Goal: Information Seeking & Learning: Check status

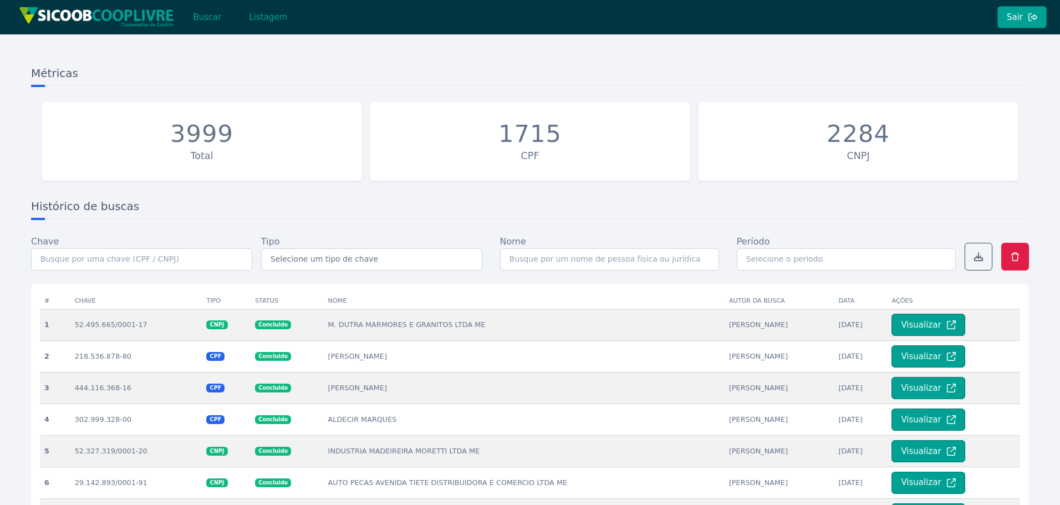
click at [201, 18] on button "Buscar" at bounding box center [207, 17] width 47 height 22
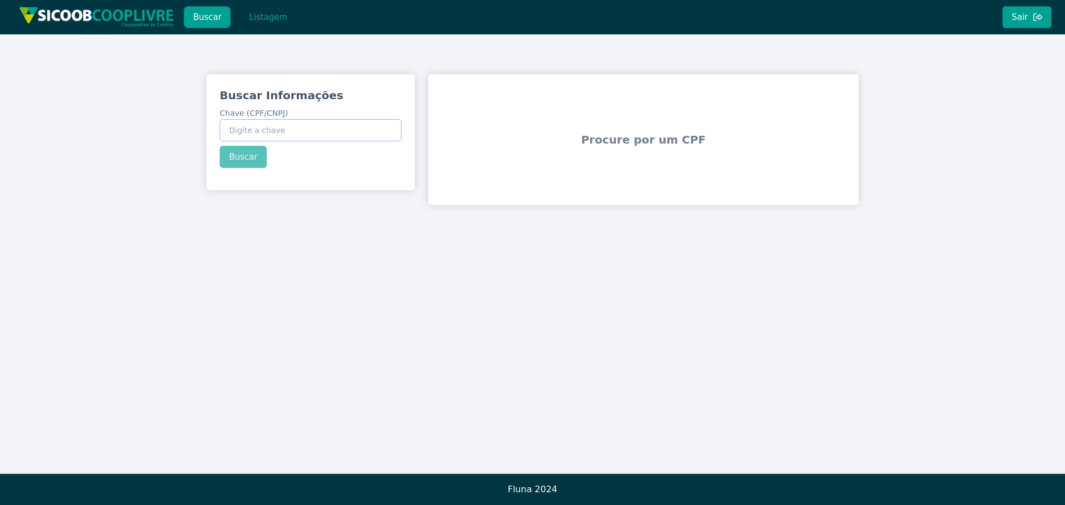
click at [279, 131] on input "Chave (CPF/CNPJ)" at bounding box center [311, 130] width 182 height 22
paste input "37.948.191/0001-28"
type input "37.948.191/0001-28"
click at [242, 151] on button "Buscar" at bounding box center [243, 157] width 47 height 22
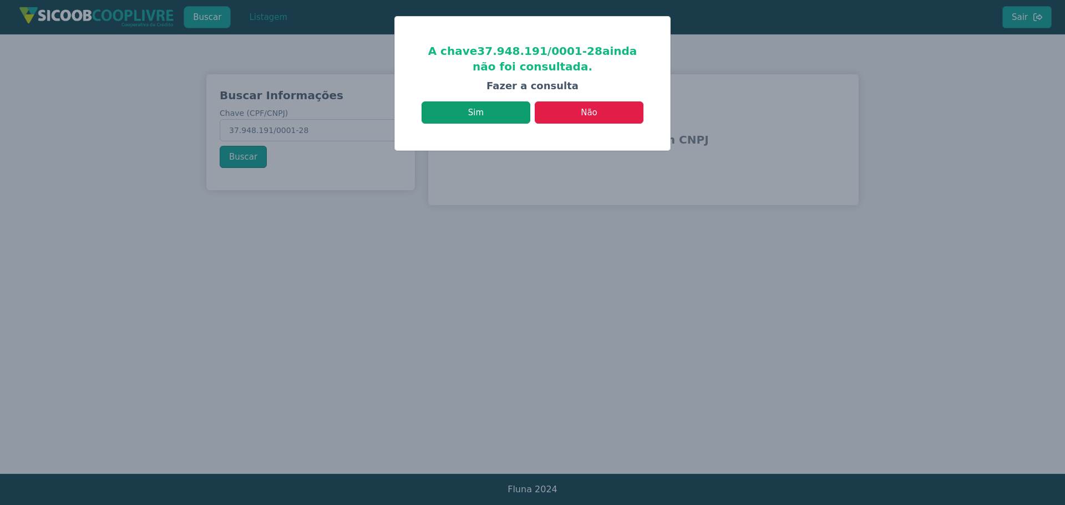
click at [478, 108] on button "Sim" at bounding box center [475, 112] width 109 height 22
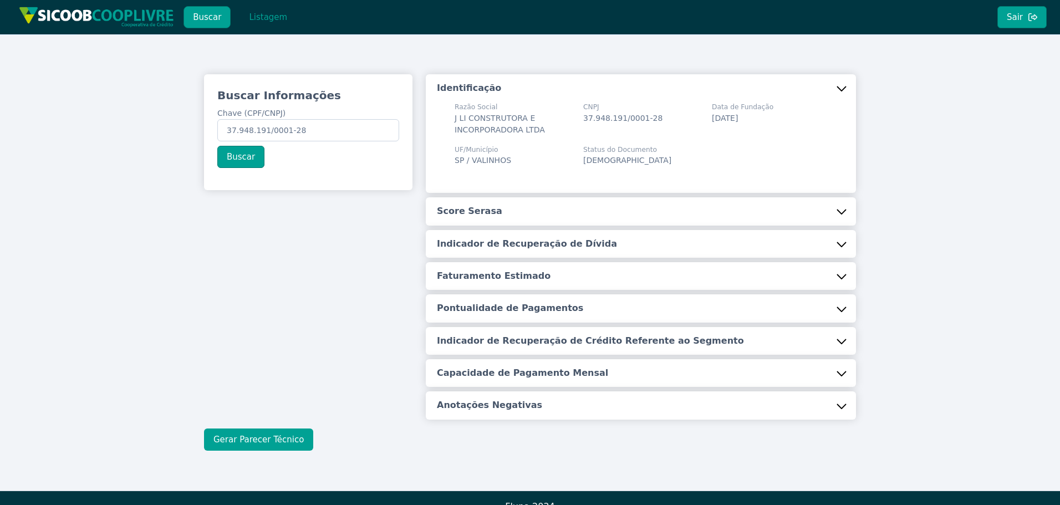
click at [248, 439] on button "Gerar Parecer Técnico" at bounding box center [258, 440] width 109 height 22
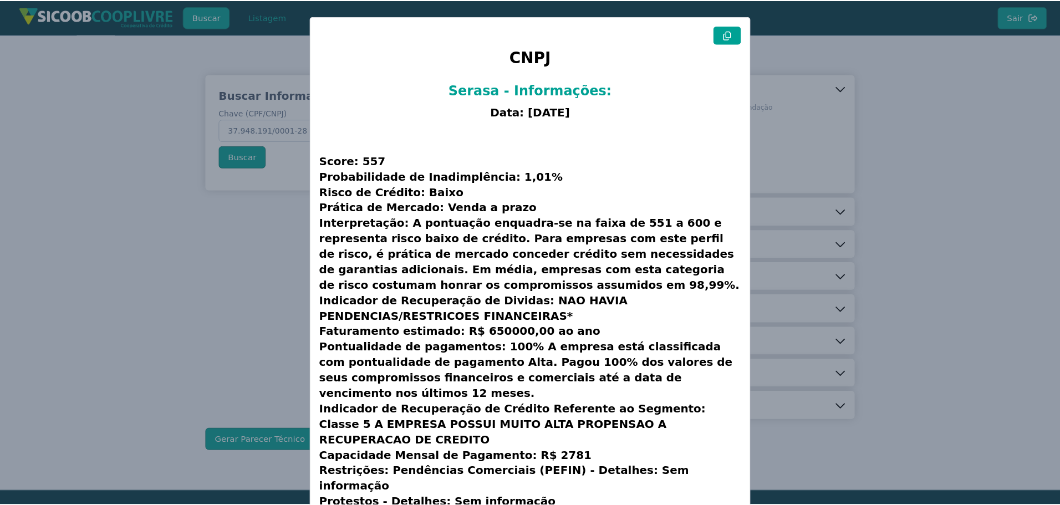
scroll to position [28, 0]
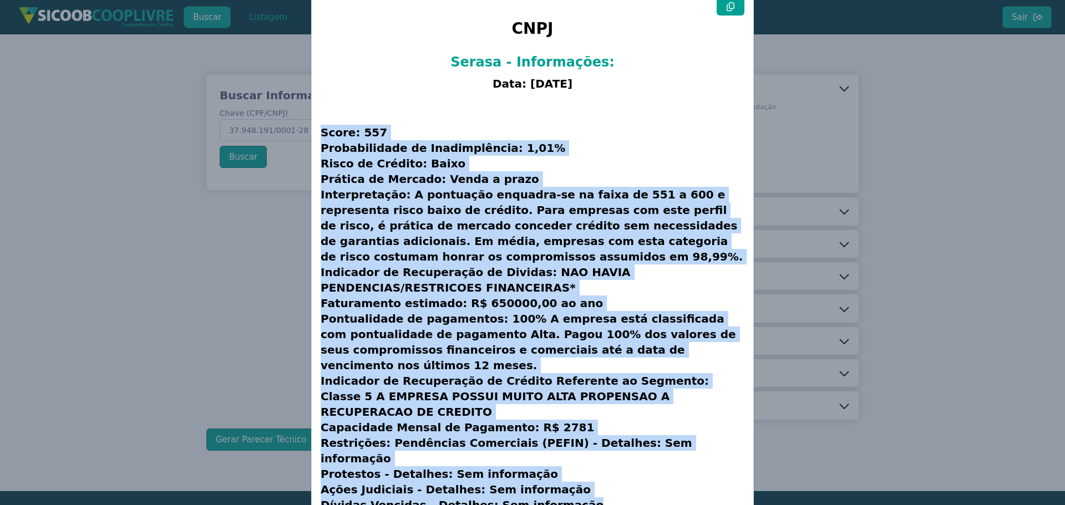
drag, startPoint x: 318, startPoint y: 131, endPoint x: 650, endPoint y: 443, distance: 455.5
click at [650, 453] on div "CNPJ Serasa - Informações: Data: [DATE] Score: 557 Probabilidade de Inadimplênc…" at bounding box center [532, 261] width 441 height 547
copy h3 "Lorem: 791 Ipsumdolorsit am Consecteturad: 3,92% Elits do Eiusmod: Tempo Incidi…"
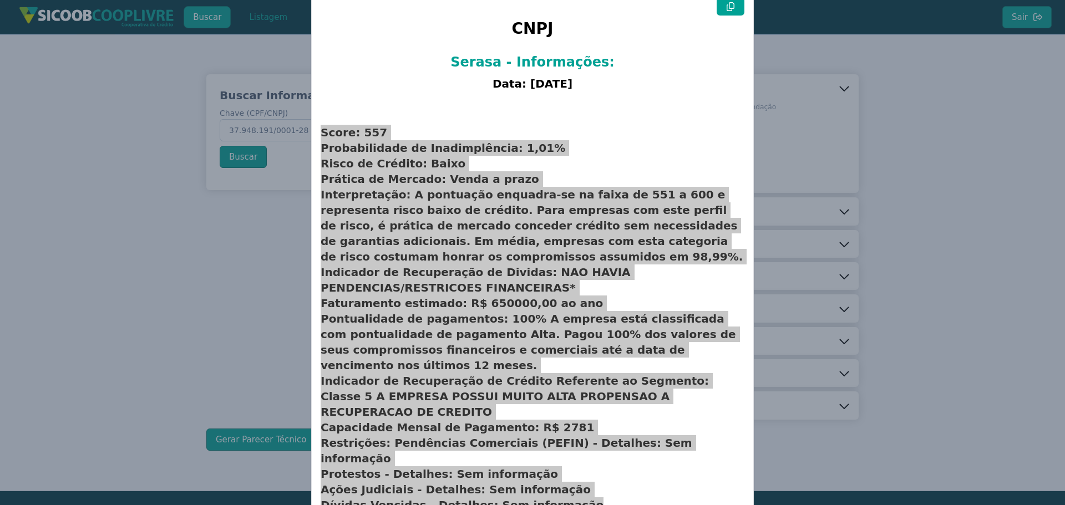
click at [209, 284] on modal-container "CNPJ Serasa - Informações: Data: [DATE] Score: 557 Probabilidade de Inadimplênc…" at bounding box center [532, 252] width 1065 height 505
